Goal: Information Seeking & Learning: Check status

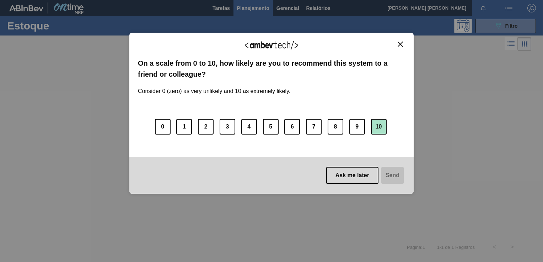
click at [378, 130] on button "10" at bounding box center [379, 127] width 16 height 16
click at [279, 129] on div "0 1 2 3 4 5 6 7 8 9 10" at bounding box center [271, 122] width 267 height 56
click at [313, 127] on button "7" at bounding box center [314, 127] width 16 height 16
click at [384, 174] on button "Send" at bounding box center [392, 175] width 24 height 17
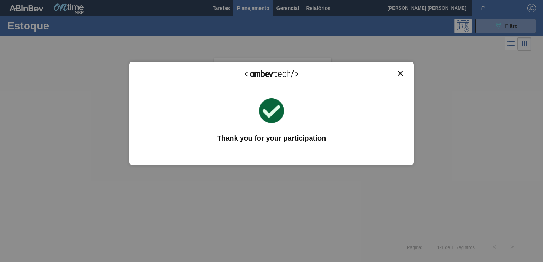
click at [403, 72] on button "Close" at bounding box center [400, 73] width 10 height 6
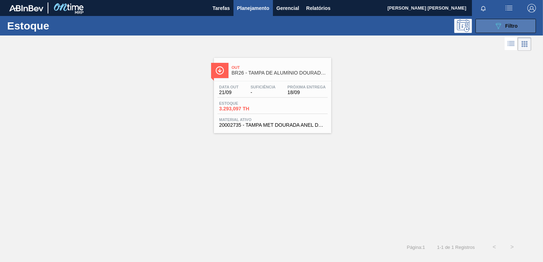
click at [509, 24] on span "Filtro" at bounding box center [511, 26] width 12 height 6
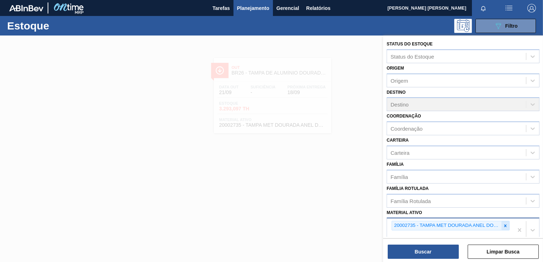
click at [503, 223] on icon at bounding box center [505, 225] width 5 height 5
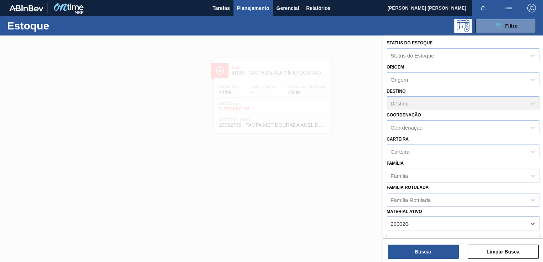
type ativo "20002048"
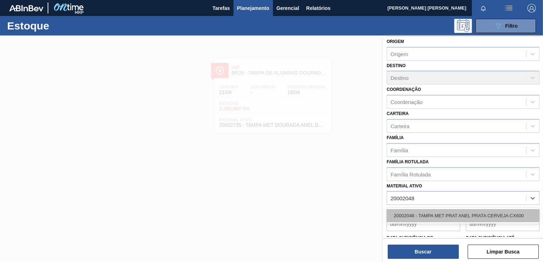
scroll to position [37, 0]
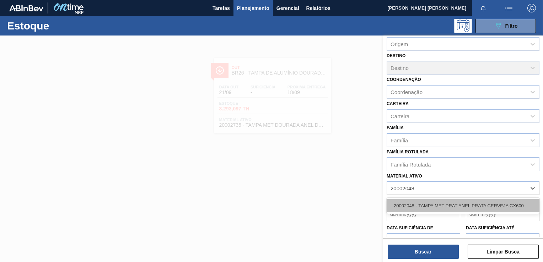
click at [448, 202] on div "20002048 - TAMPA MET PRAT ANEL PRATA CERVEJA CX600" at bounding box center [463, 205] width 153 height 13
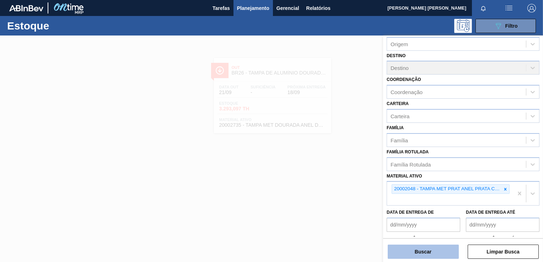
click at [442, 252] on button "Buscar" at bounding box center [423, 252] width 71 height 14
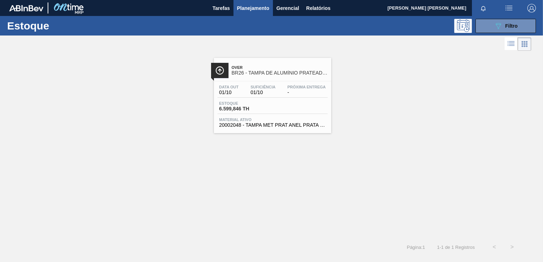
click at [281, 87] on div "Data out 01/10 Suficiência 01/10 Próxima Entrega -" at bounding box center [272, 91] width 110 height 13
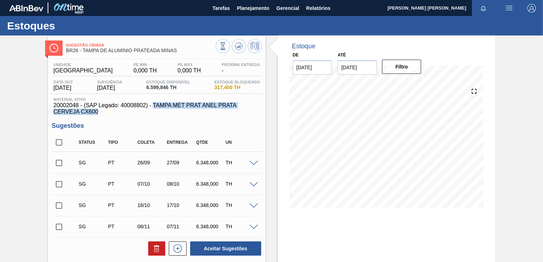
drag, startPoint x: 153, startPoint y: 104, endPoint x: 102, endPoint y: 112, distance: 51.7
click at [102, 112] on span "20002048 - (SAP Legado: 40008802) - TAMPA MET PRAT ANEL PRATA CERVEJA CX600" at bounding box center [156, 108] width 206 height 13
copy span "TAMPA MET PRAT [PERSON_NAME] CERVEJA CX600"
drag, startPoint x: 54, startPoint y: 105, endPoint x: 79, endPoint y: 106, distance: 24.5
click at [79, 106] on span "20002048 - (SAP Legado: 40008802) - TAMPA MET PRAT ANEL PRATA CERVEJA CX600" at bounding box center [156, 108] width 206 height 13
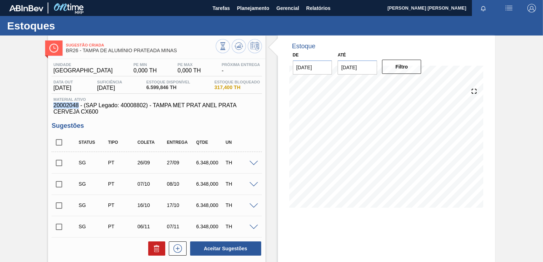
copy span "20002048"
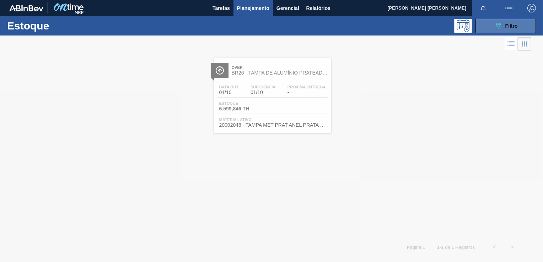
click at [510, 24] on span "Filtro" at bounding box center [511, 26] width 12 height 6
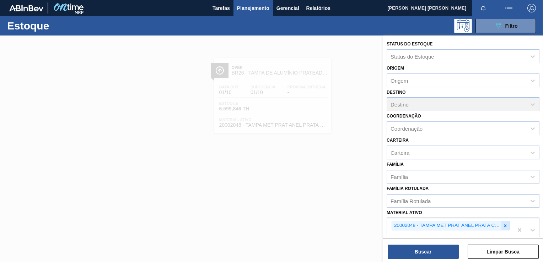
click at [504, 225] on icon at bounding box center [505, 225] width 5 height 5
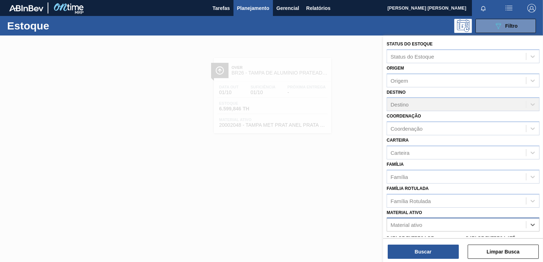
scroll to position [1, 0]
type ativo "30007969"
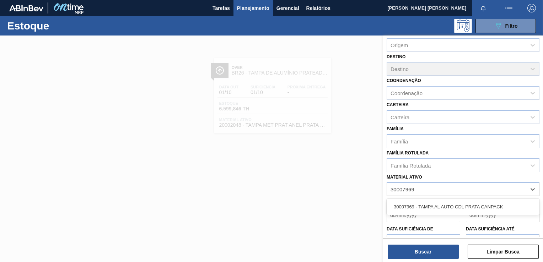
scroll to position [72, 0]
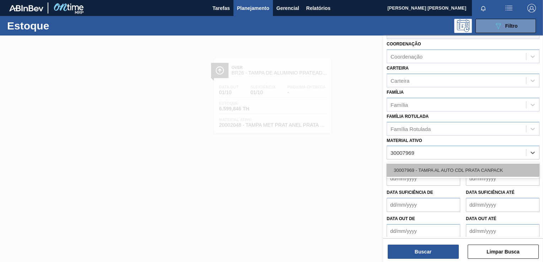
click at [458, 164] on div "30007969 - TAMPA AL AUTO CDL PRATA CANPACK" at bounding box center [463, 170] width 153 height 13
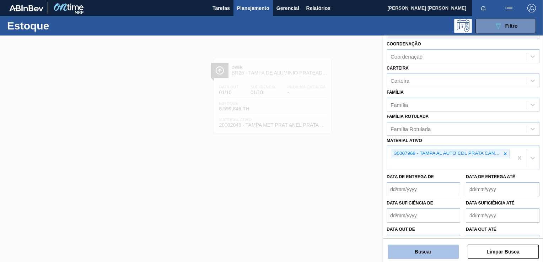
click at [422, 254] on button "Buscar" at bounding box center [423, 252] width 71 height 14
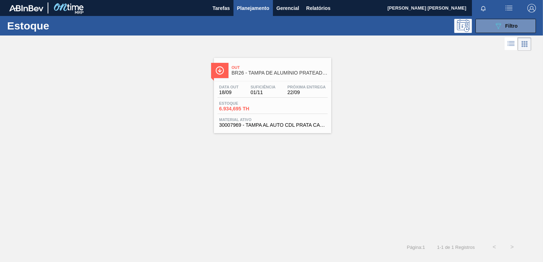
click at [292, 114] on div "Data out 18/09 Suficiência 01/11 Próxima Entrega 22/09 Estoque 6.934,695 TH Mat…" at bounding box center [272, 105] width 117 height 48
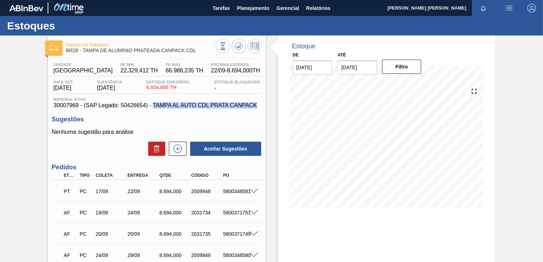
drag, startPoint x: 152, startPoint y: 104, endPoint x: 257, endPoint y: 108, distance: 105.2
click at [257, 108] on span "30007969 - (SAP Legado: 50426654) - TAMPA AL AUTO CDL PRATA CANPACK" at bounding box center [156, 105] width 206 height 6
copy span "TAMPA AL AUTO CDL PRATA CANPACK"
drag, startPoint x: 54, startPoint y: 106, endPoint x: 77, endPoint y: 103, distance: 22.8
click at [77, 103] on span "30007969 - (SAP Legado: 50426654) - TAMPA AL AUTO CDL PRATA CANPACK" at bounding box center [156, 105] width 206 height 6
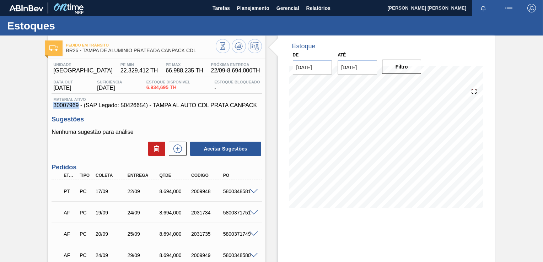
copy span "30007969"
